Goal: Transaction & Acquisition: Purchase product/service

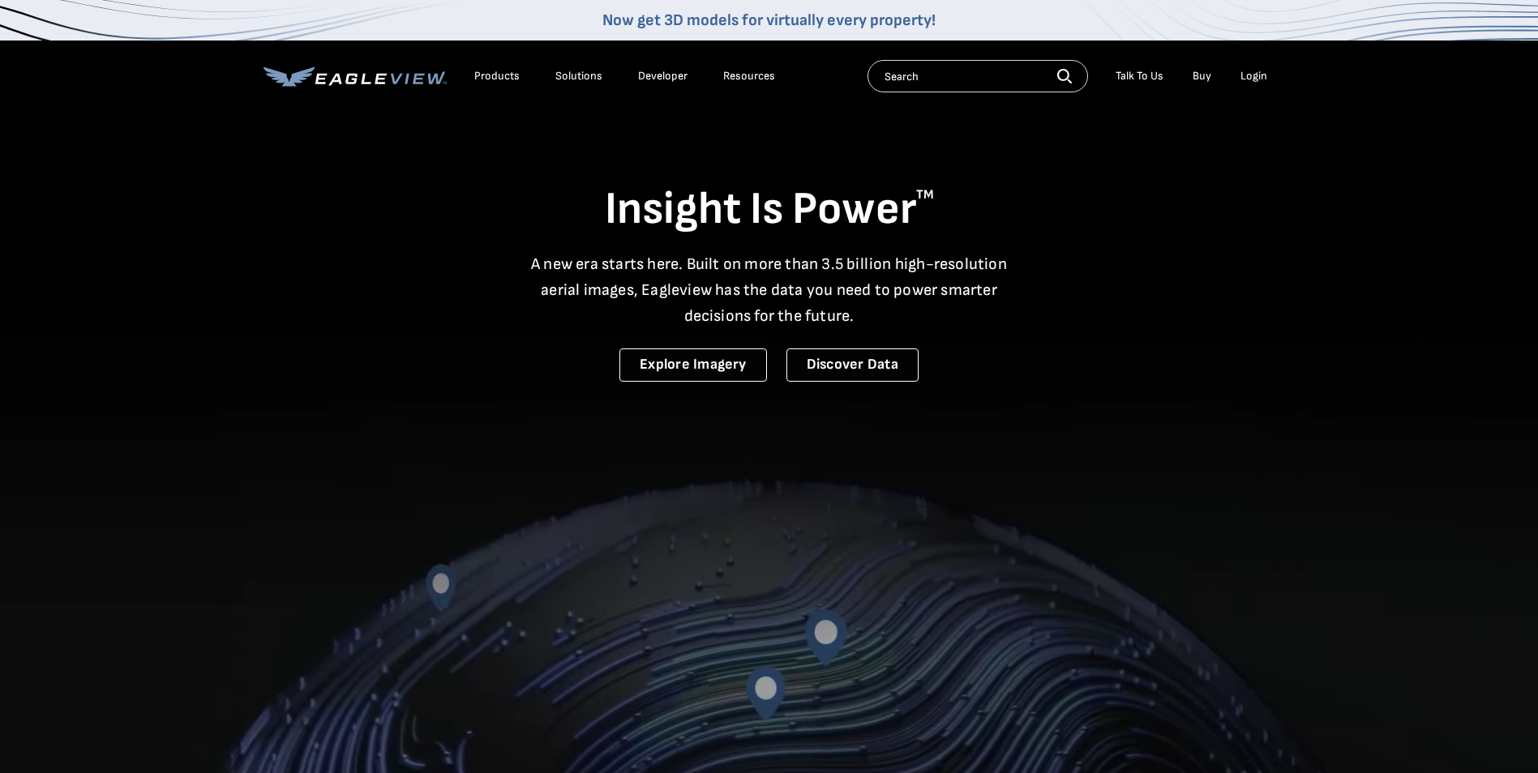
click at [1257, 83] on li "Login" at bounding box center [1253, 76] width 43 height 24
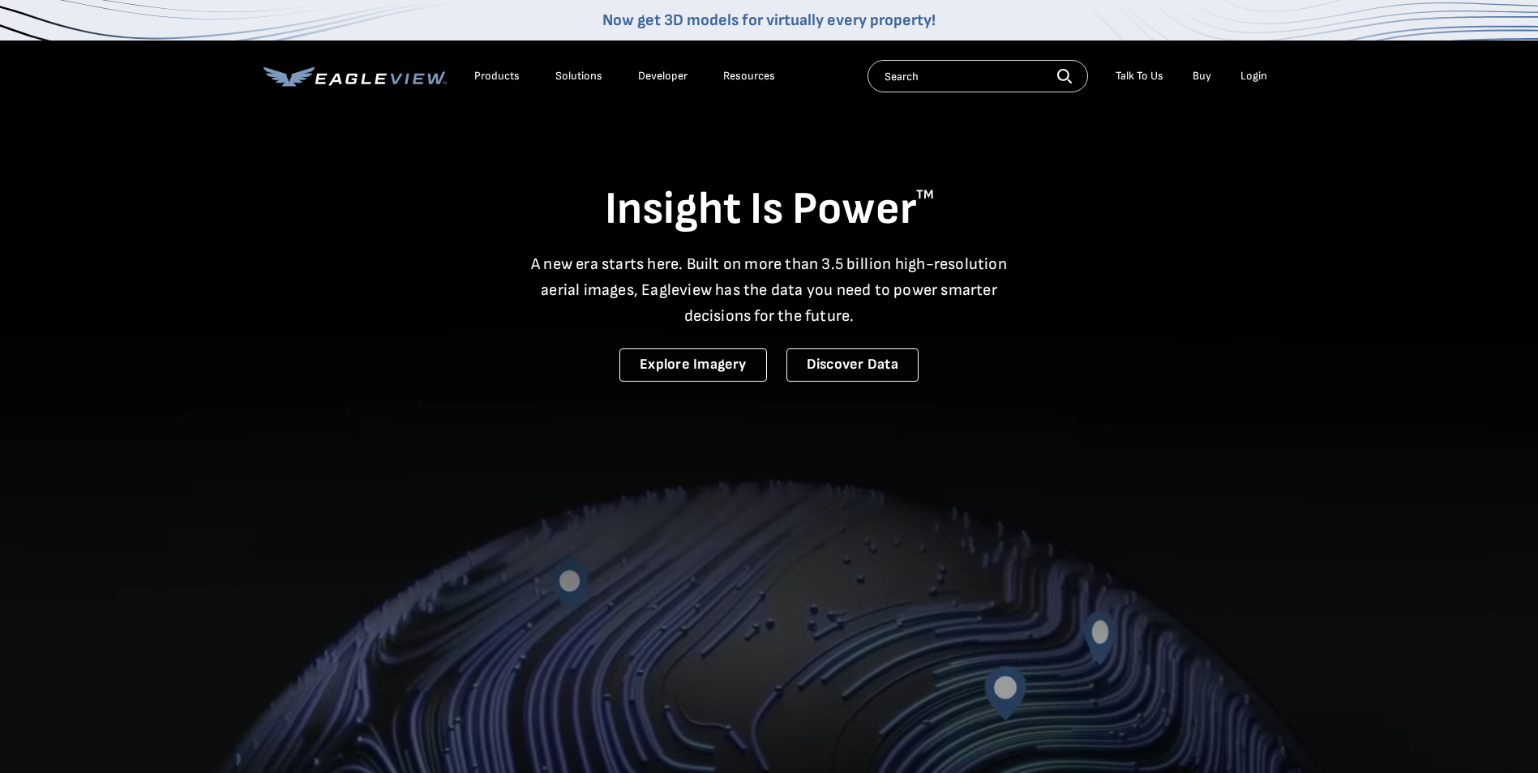
click at [1257, 75] on div "Login" at bounding box center [1253, 76] width 27 height 15
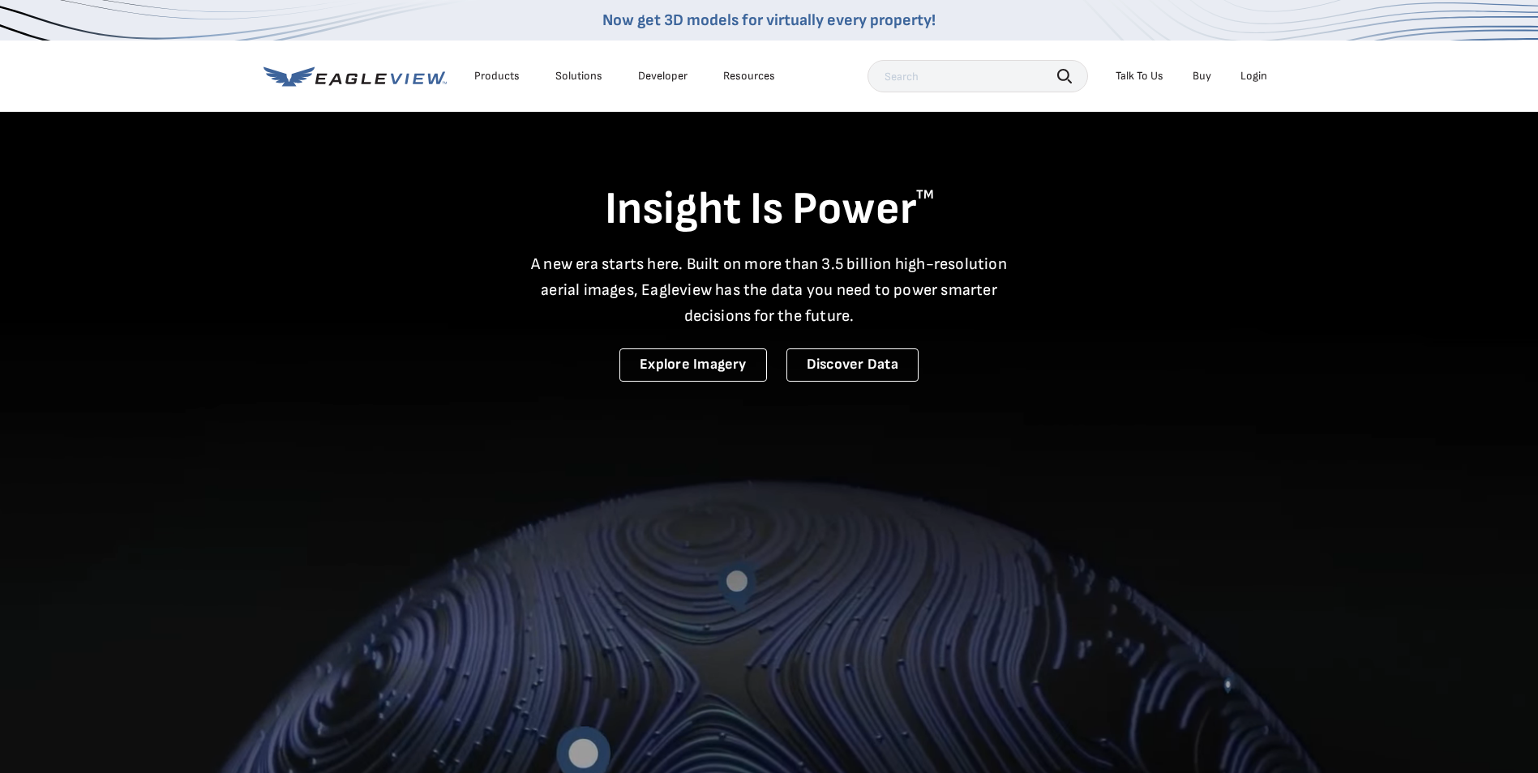
click at [1260, 79] on div "Login" at bounding box center [1253, 76] width 27 height 15
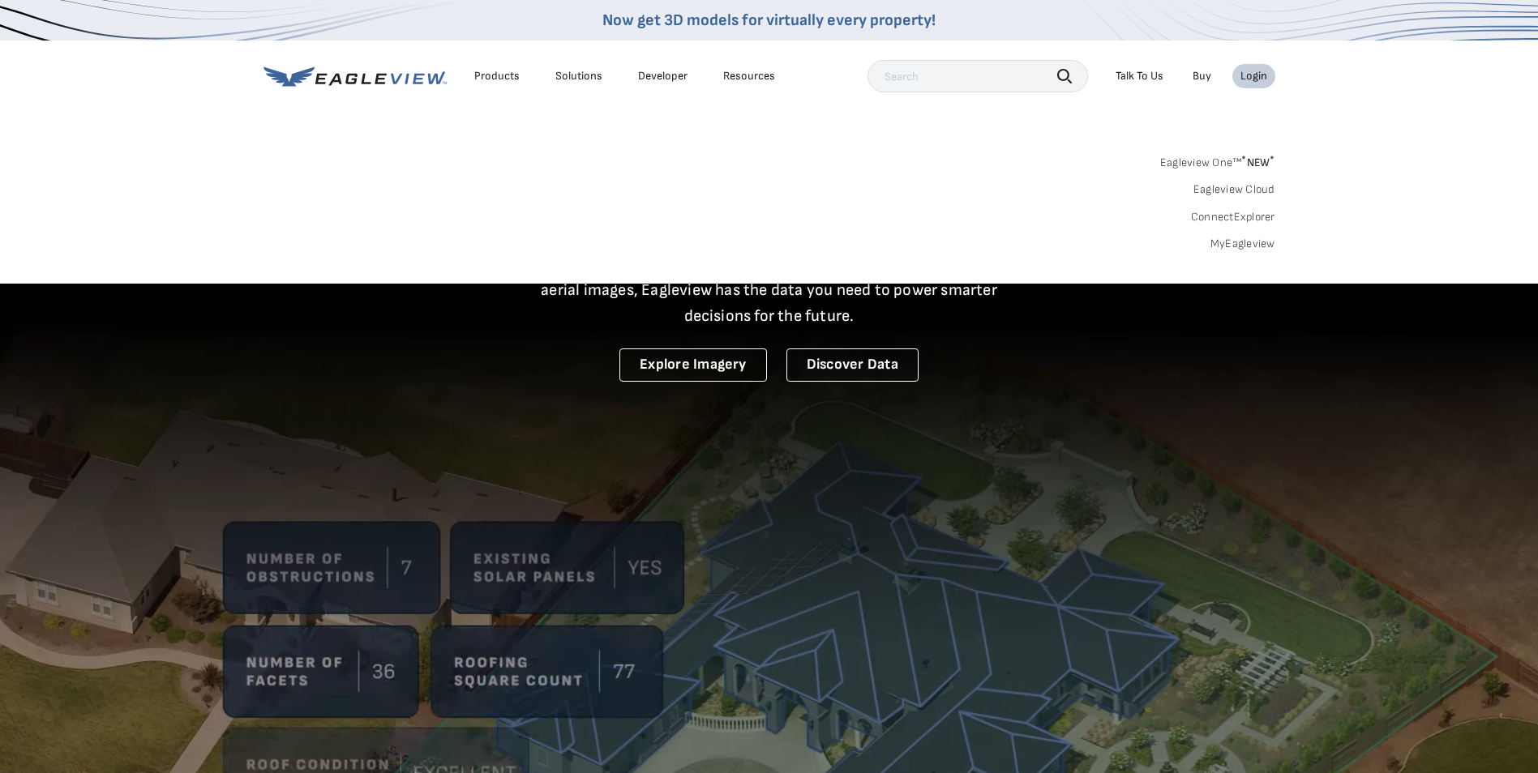
click at [1249, 248] on link "MyEagleview" at bounding box center [1242, 244] width 65 height 15
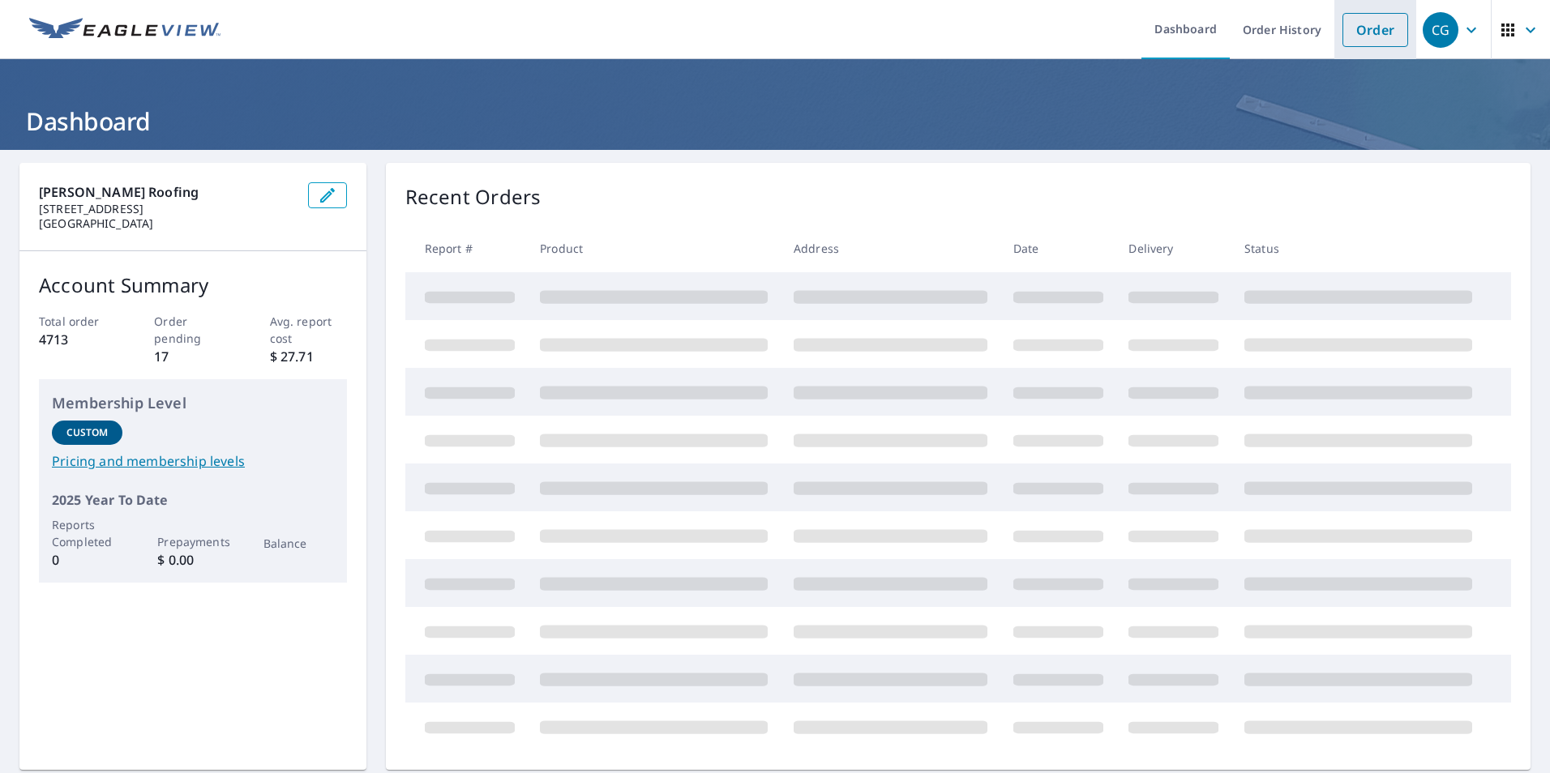
click at [1363, 29] on link "Order" at bounding box center [1375, 30] width 66 height 34
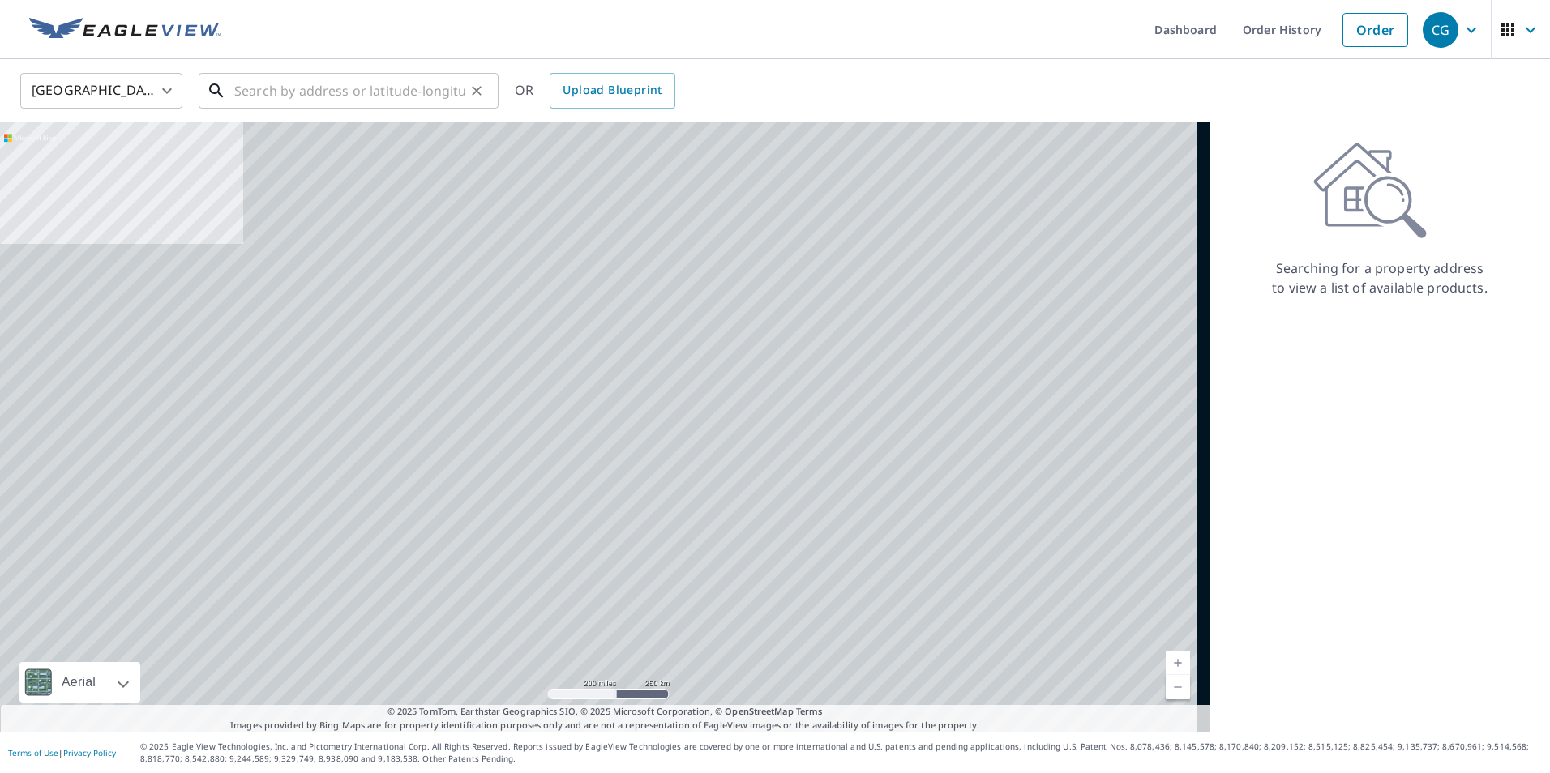
click at [259, 80] on input "text" at bounding box center [349, 90] width 231 height 45
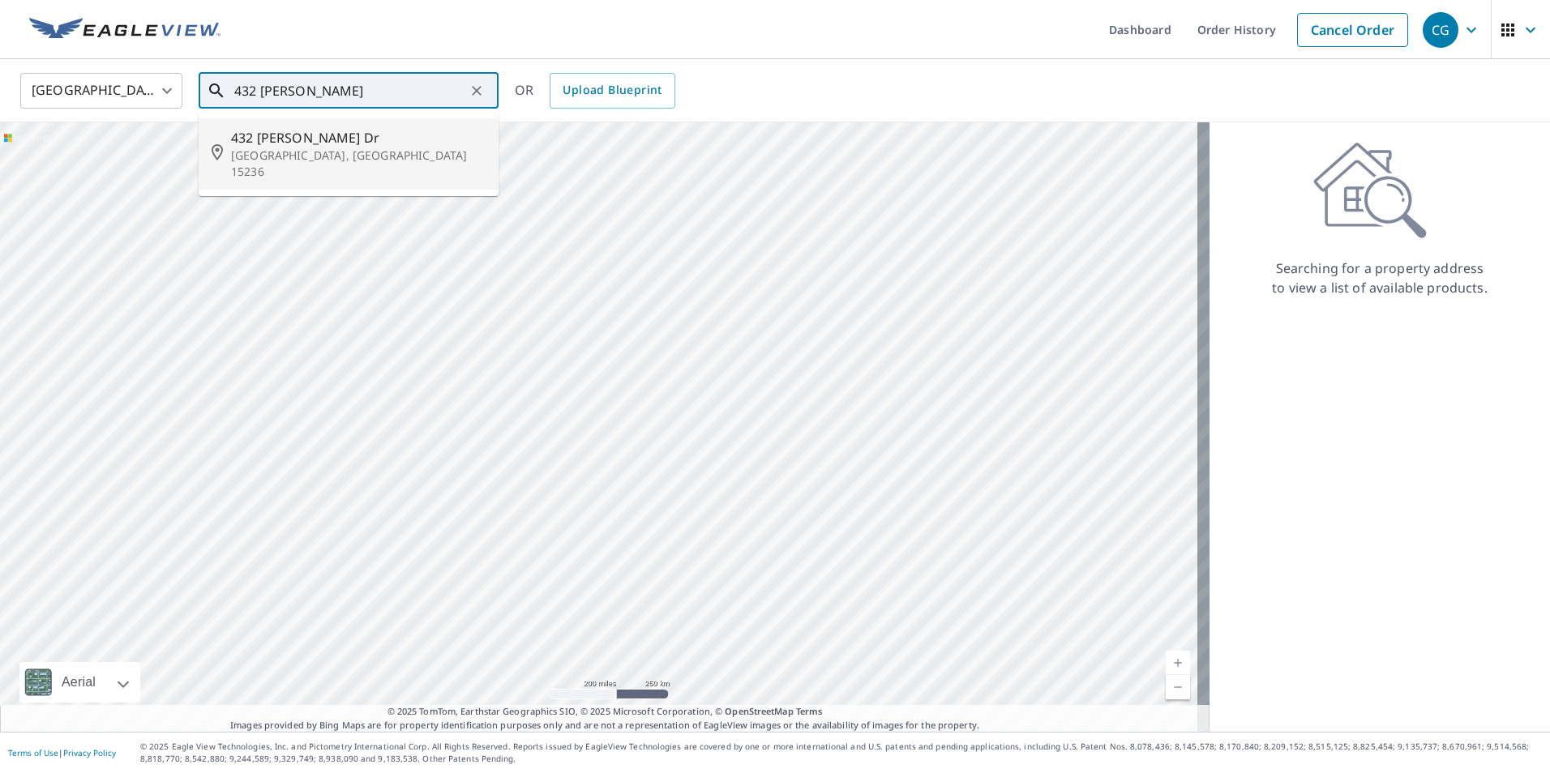
click at [324, 146] on span "432 [PERSON_NAME] Dr" at bounding box center [358, 137] width 255 height 19
type input "[STREET_ADDRESS][PERSON_NAME][PERSON_NAME]"
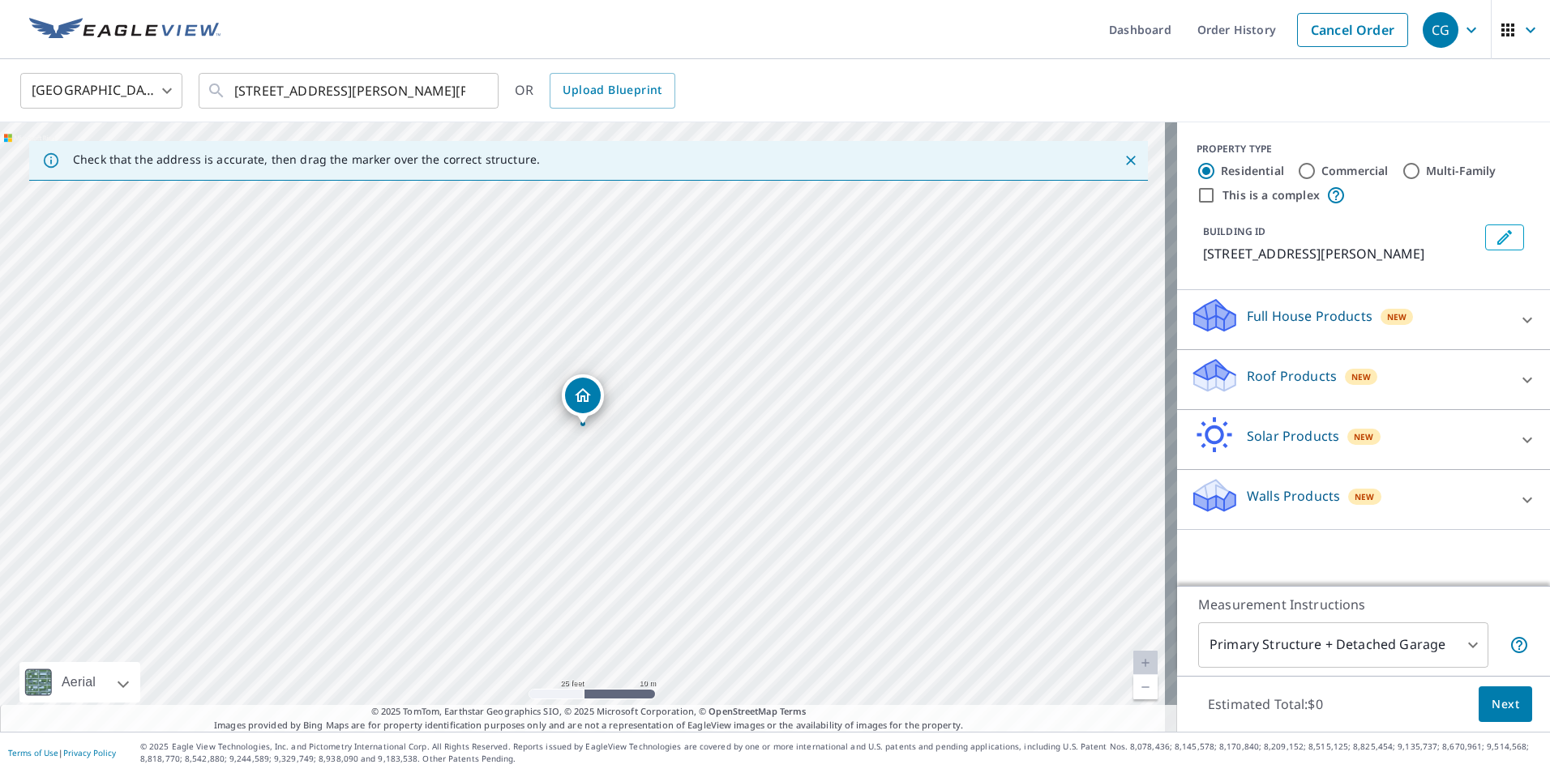
click at [1250, 362] on div "Roof Products New" at bounding box center [1349, 380] width 318 height 46
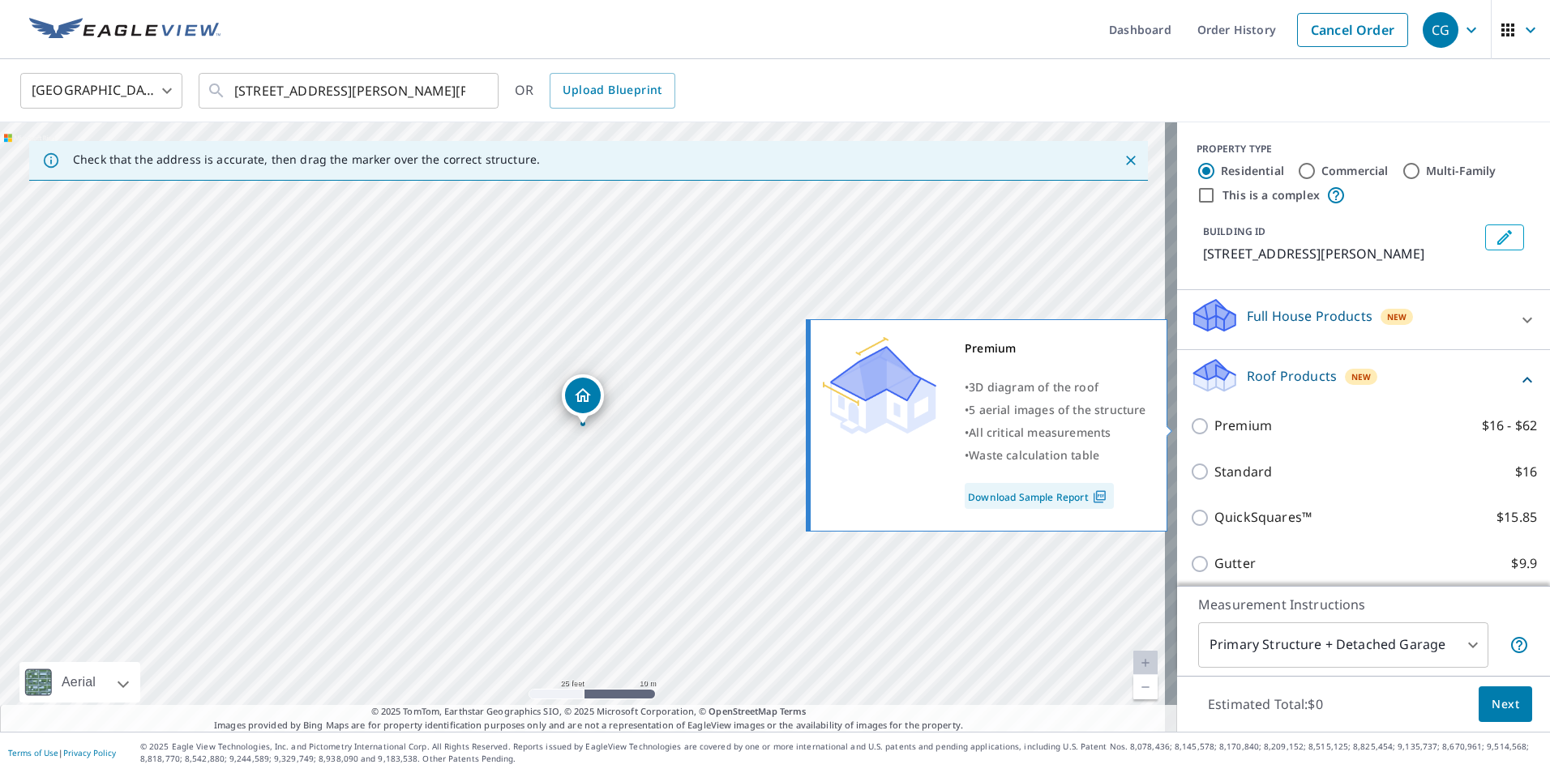
click at [1252, 434] on p "Premium" at bounding box center [1243, 426] width 58 height 20
click at [1214, 434] on input "Premium $16 - $62" at bounding box center [1202, 426] width 24 height 19
checkbox input "true"
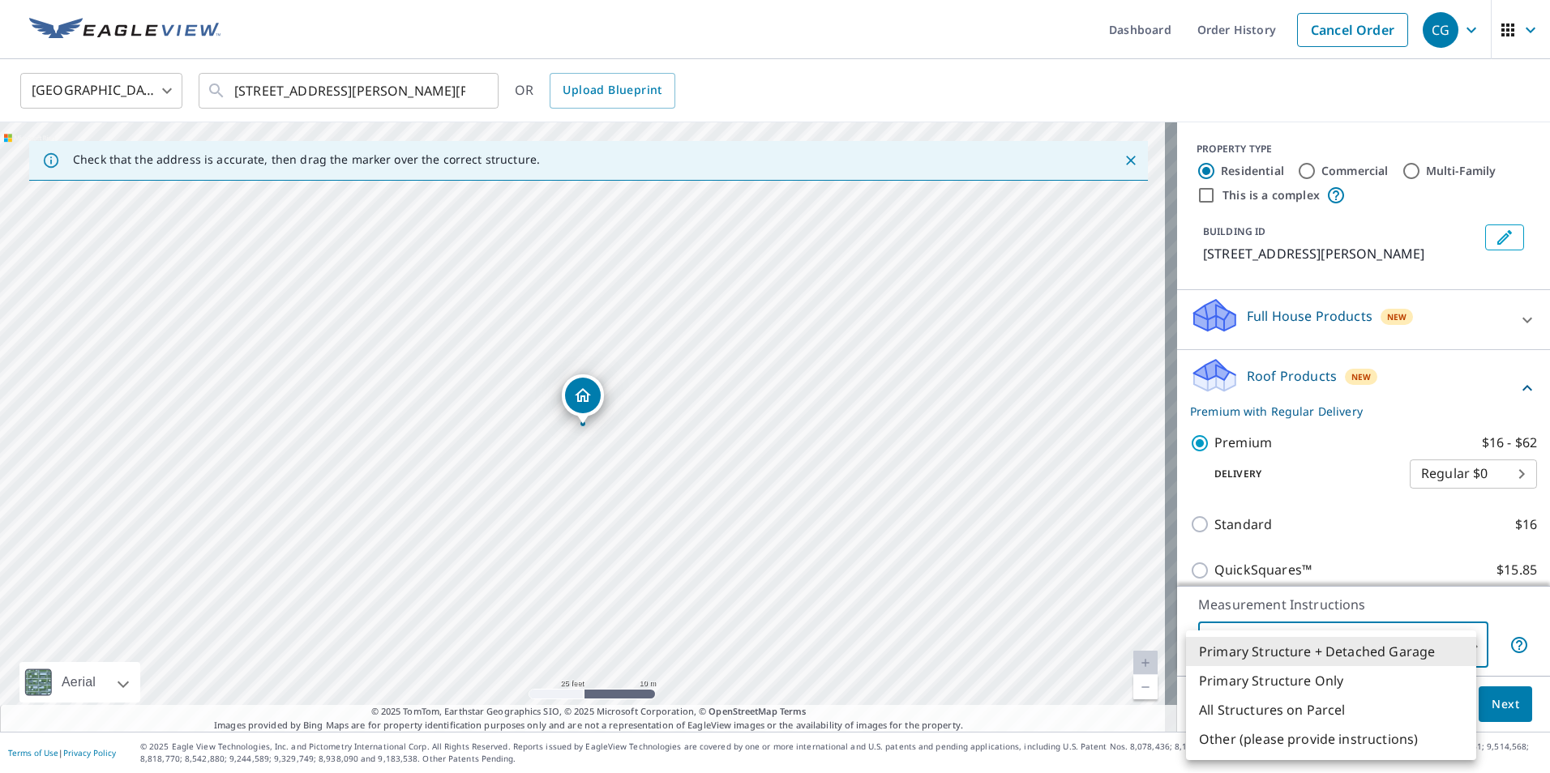
click at [1316, 644] on body "CG CG Dashboard Order History Cancel Order CG [GEOGRAPHIC_DATA] [GEOGRAPHIC_DAT…" at bounding box center [775, 386] width 1550 height 773
click at [1302, 687] on li "Primary Structure Only" at bounding box center [1331, 680] width 290 height 29
type input "2"
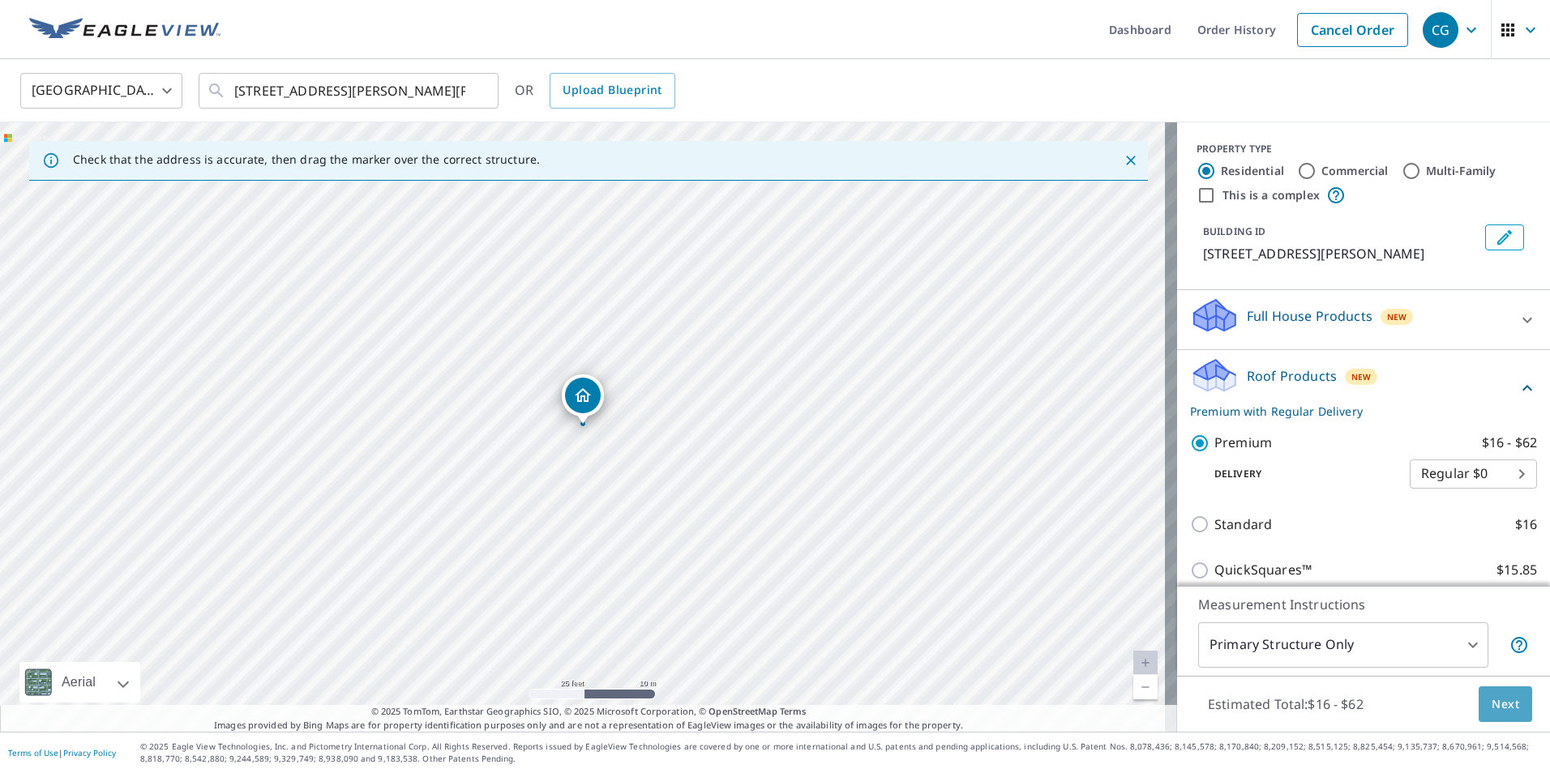
click at [1491, 696] on span "Next" at bounding box center [1505, 705] width 28 height 20
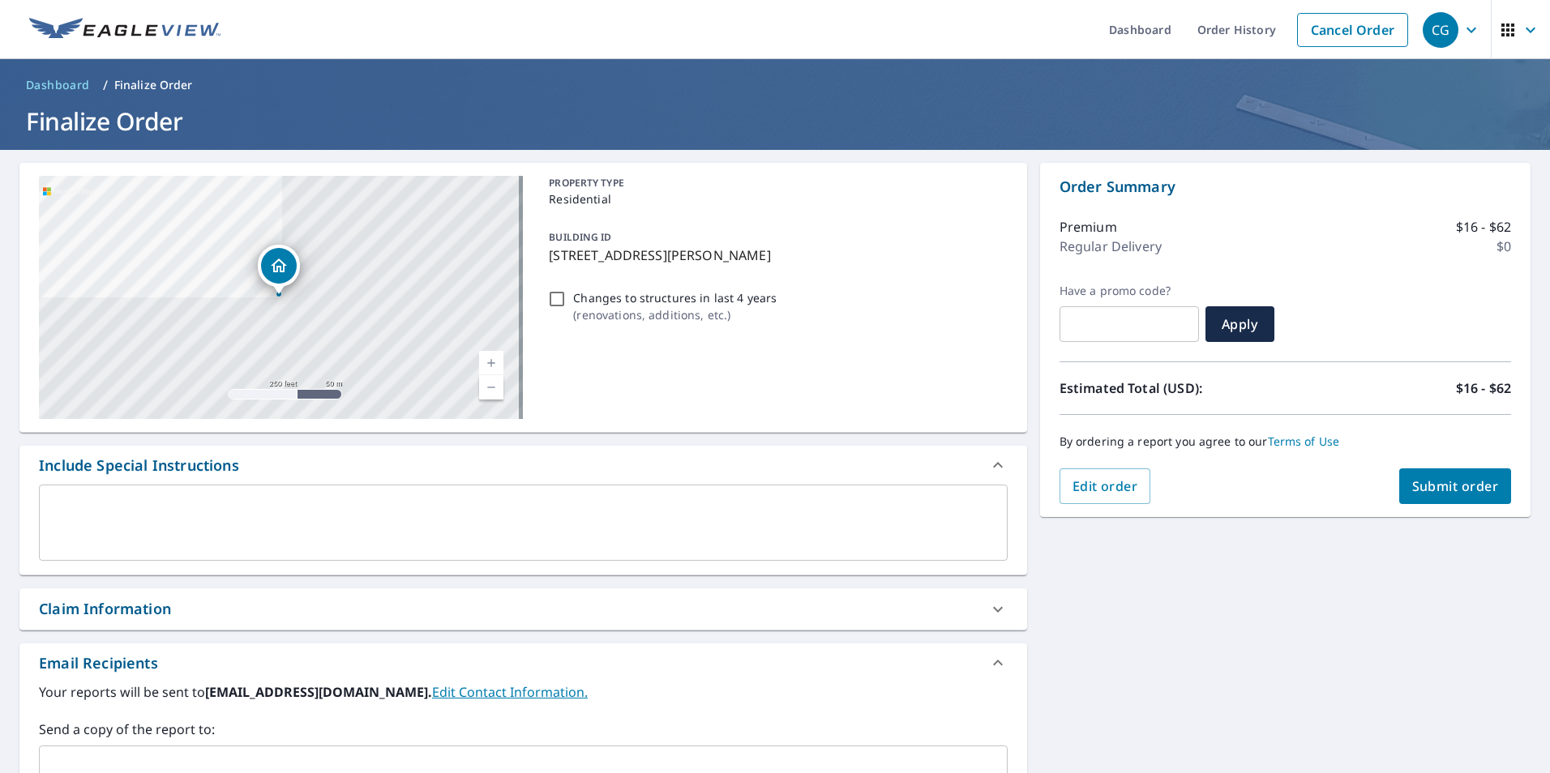
click at [1457, 482] on span "Submit order" at bounding box center [1455, 486] width 87 height 18
checkbox input "true"
